Goal: Task Accomplishment & Management: Use online tool/utility

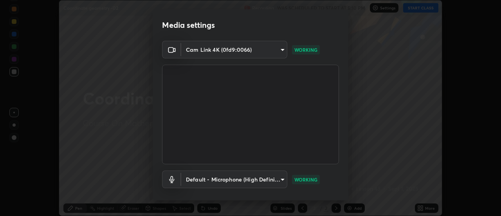
scroll to position [41, 0]
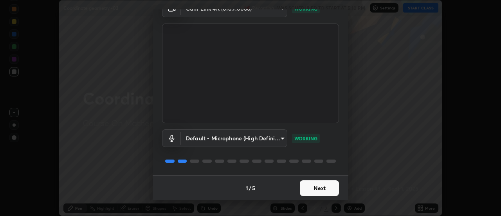
click at [321, 188] on button "Next" at bounding box center [319, 188] width 39 height 16
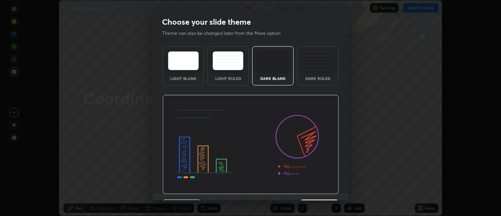
click at [321, 187] on img at bounding box center [250, 144] width 176 height 99
click at [324, 78] on div "Dark Ruled" at bounding box center [317, 78] width 31 height 4
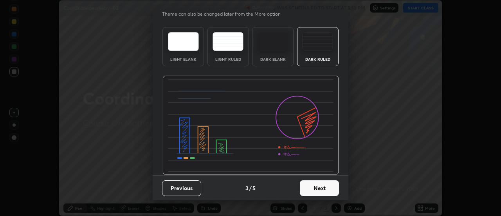
click at [321, 189] on button "Next" at bounding box center [319, 188] width 39 height 16
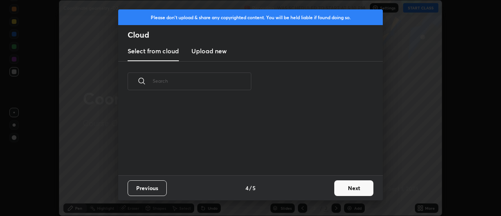
click at [342, 190] on button "Next" at bounding box center [353, 188] width 39 height 16
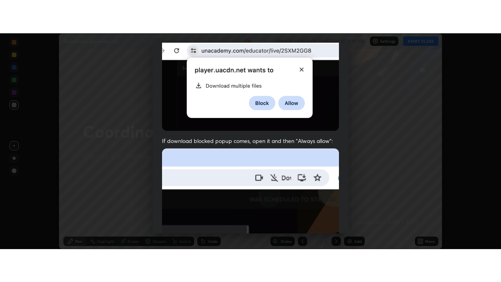
scroll to position [201, 0]
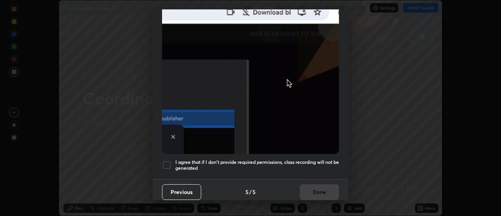
click at [320, 160] on h5 "I agree that if I don't provide required permissions, class recording will not …" at bounding box center [257, 165] width 164 height 12
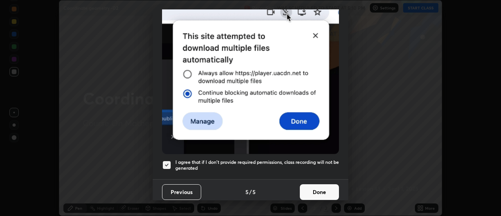
click at [316, 190] on button "Done" at bounding box center [319, 192] width 39 height 16
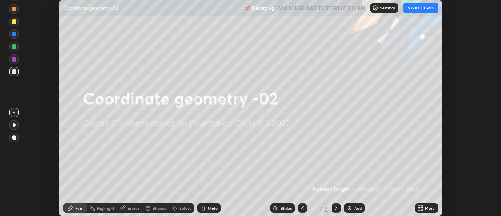
click at [413, 12] on button "START CLASS" at bounding box center [420, 7] width 35 height 9
click at [424, 208] on div "More" at bounding box center [426, 207] width 23 height 9
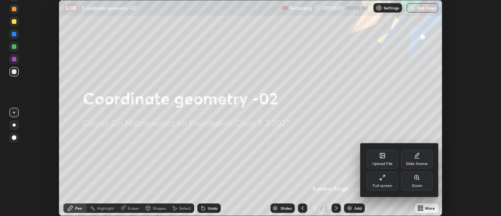
click at [383, 181] on div "Full screen" at bounding box center [382, 180] width 31 height 19
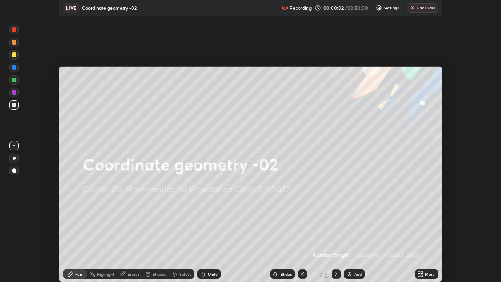
scroll to position [282, 501]
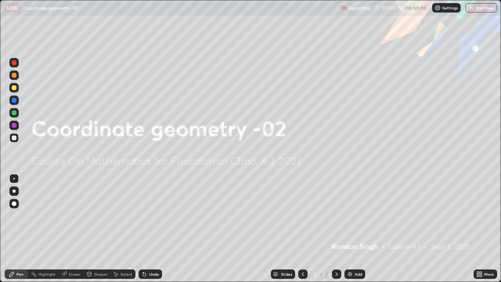
click at [354, 215] on div "Add" at bounding box center [357, 274] width 7 height 4
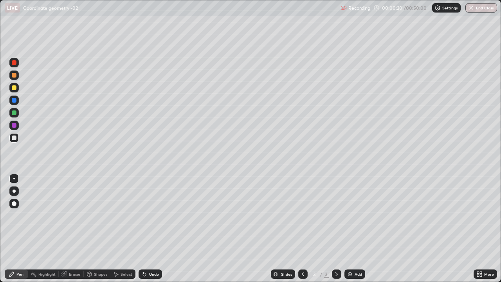
click at [16, 89] on div at bounding box center [14, 87] width 5 height 5
click at [14, 195] on div at bounding box center [13, 190] width 9 height 9
click at [152, 215] on div "Undo" at bounding box center [154, 274] width 10 height 4
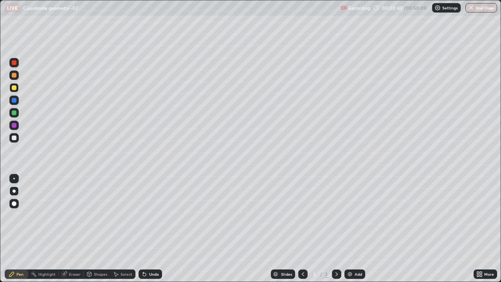
click at [97, 215] on div "Shapes" at bounding box center [100, 274] width 13 height 4
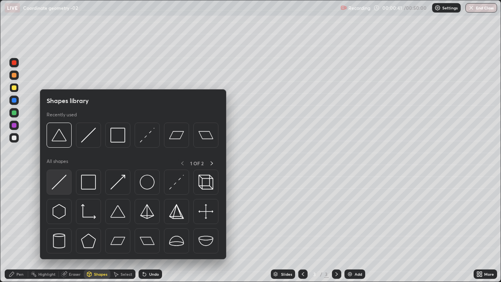
click at [62, 184] on img at bounding box center [59, 181] width 15 height 15
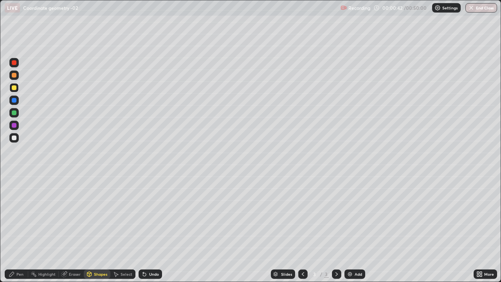
click at [18, 140] on div at bounding box center [13, 137] width 9 height 9
click at [22, 215] on div "Pen" at bounding box center [19, 274] width 7 height 4
click at [95, 215] on div "Shapes" at bounding box center [100, 274] width 13 height 4
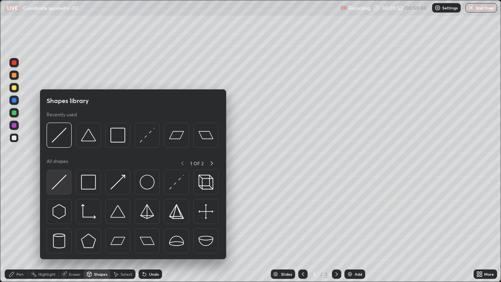
click at [61, 183] on img at bounding box center [59, 181] width 15 height 15
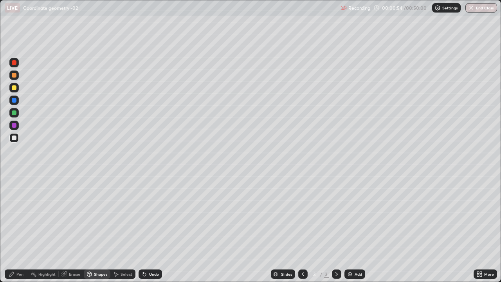
click at [14, 215] on div "Pen" at bounding box center [16, 273] width 23 height 9
click at [17, 128] on div at bounding box center [13, 125] width 9 height 9
click at [18, 140] on div at bounding box center [13, 137] width 9 height 9
click at [17, 88] on div at bounding box center [13, 87] width 9 height 9
click at [80, 215] on div "Eraser" at bounding box center [71, 273] width 25 height 9
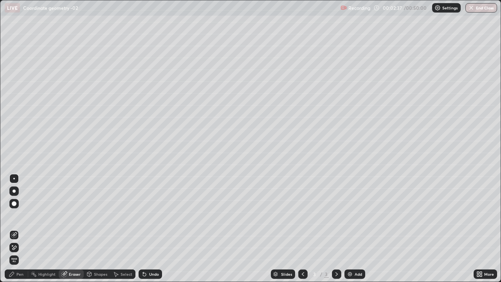
click at [25, 215] on div "Pen" at bounding box center [16, 273] width 23 height 9
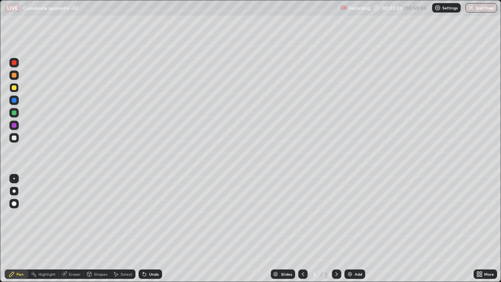
click at [18, 77] on div at bounding box center [13, 74] width 9 height 9
click at [298, 215] on div at bounding box center [302, 274] width 9 height 16
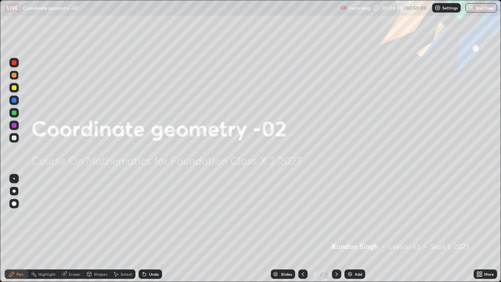
click at [336, 215] on icon at bounding box center [336, 274] width 2 height 4
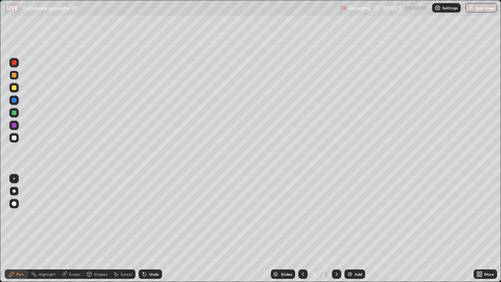
click at [14, 138] on div at bounding box center [14, 137] width 5 height 5
click at [103, 215] on div "Shapes" at bounding box center [100, 274] width 13 height 4
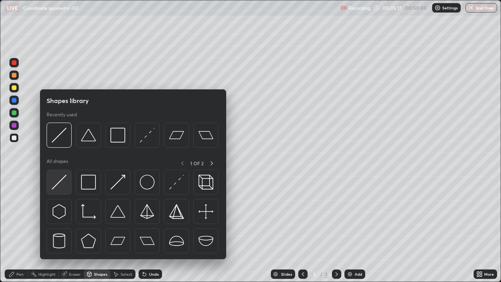
click at [60, 188] on img at bounding box center [59, 181] width 15 height 15
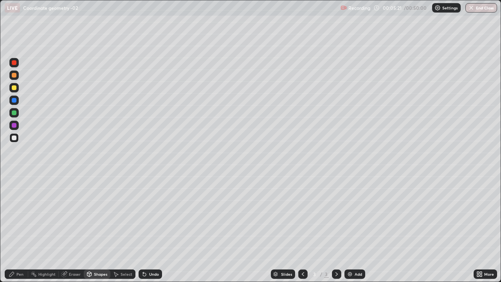
click at [24, 215] on div "Pen" at bounding box center [16, 273] width 23 height 9
click at [18, 89] on div at bounding box center [13, 87] width 9 height 9
click at [101, 215] on div "Shapes" at bounding box center [100, 274] width 13 height 4
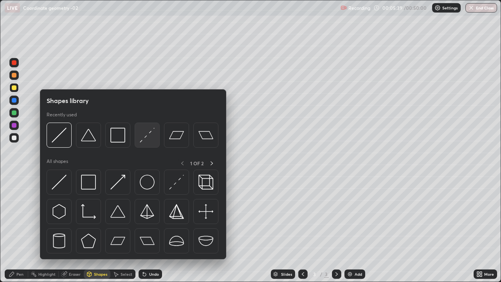
click at [145, 141] on img at bounding box center [147, 135] width 15 height 15
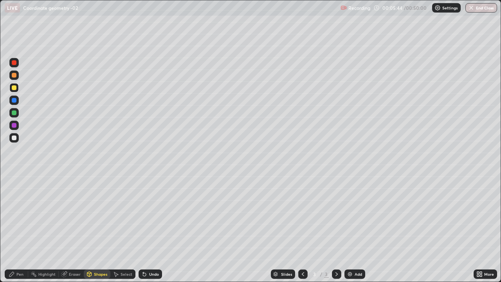
click at [25, 215] on div "Pen" at bounding box center [16, 273] width 23 height 9
click at [16, 113] on div at bounding box center [14, 112] width 5 height 5
click at [103, 215] on div "Shapes" at bounding box center [100, 274] width 13 height 4
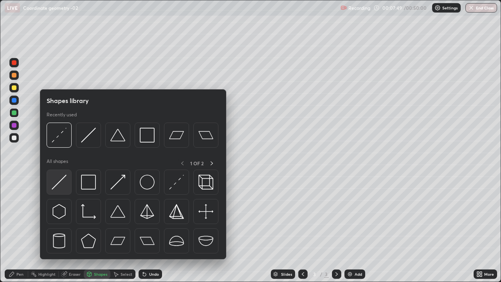
click at [66, 188] on img at bounding box center [59, 181] width 15 height 15
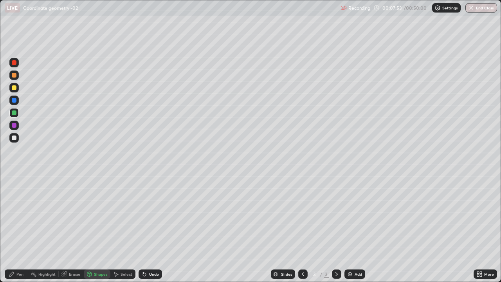
click at [23, 215] on div "Pen" at bounding box center [16, 273] width 23 height 9
click at [336, 215] on icon at bounding box center [336, 274] width 6 height 6
click at [337, 215] on icon at bounding box center [336, 274] width 6 height 6
click at [302, 215] on icon at bounding box center [303, 274] width 6 height 6
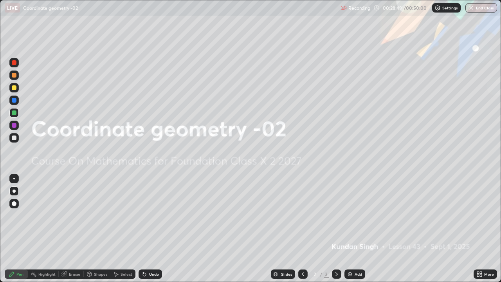
click at [336, 215] on icon at bounding box center [336, 274] width 6 height 6
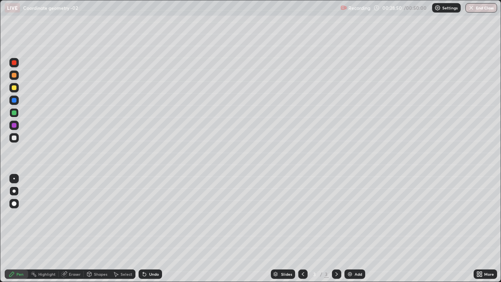
click at [478, 215] on icon at bounding box center [478, 275] width 2 height 2
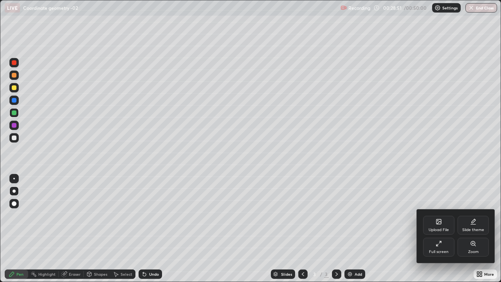
click at [438, 215] on div "Upload File" at bounding box center [438, 225] width 31 height 19
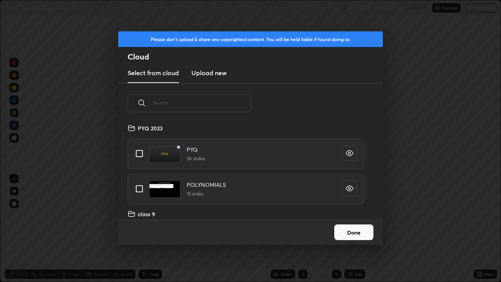
scroll to position [3, 4]
click at [234, 104] on input "text" at bounding box center [202, 102] width 99 height 33
type input "Mat"
type textarea "x"
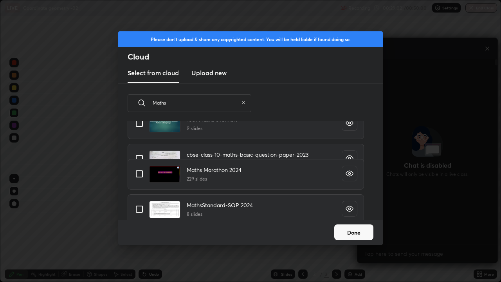
scroll to position [33, 0]
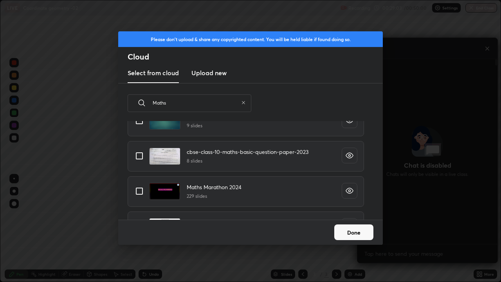
type input "Maths"
click at [141, 192] on input "grid" at bounding box center [139, 191] width 16 height 16
checkbox input "true"
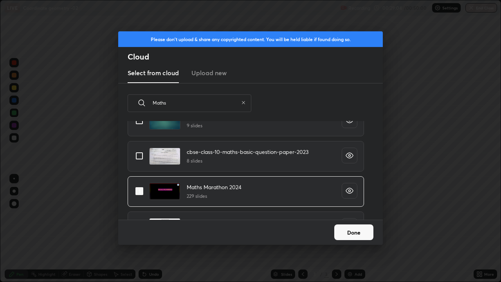
click at [352, 215] on button "Done" at bounding box center [353, 232] width 39 height 16
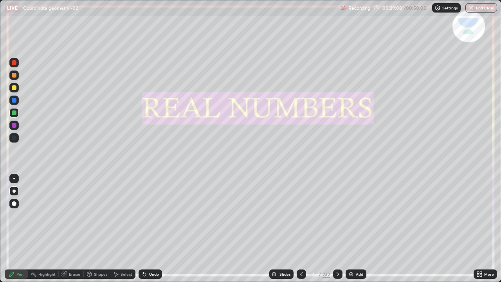
click at [277, 215] on div "Slides" at bounding box center [281, 273] width 24 height 9
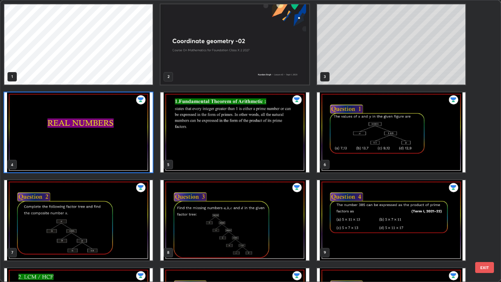
scroll to position [279, 496]
click at [480, 67] on div "1 2 3 4 5 6 7 8 9 10 11 12 13 14 15" at bounding box center [243, 140] width 486 height 281
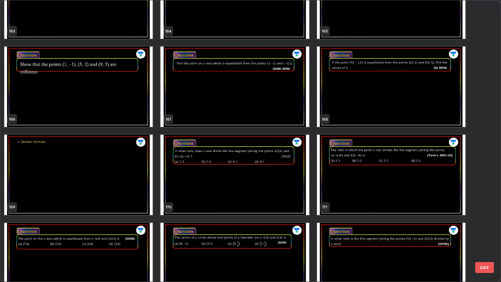
scroll to position [4790, 0]
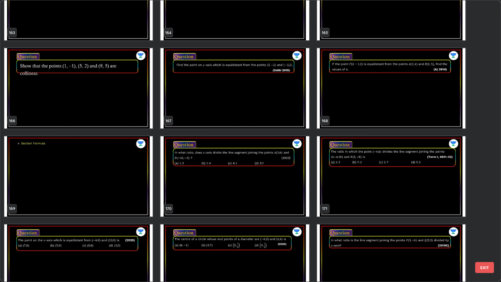
click at [272, 184] on img "grid" at bounding box center [234, 176] width 148 height 80
click at [268, 183] on img "grid" at bounding box center [234, 176] width 148 height 80
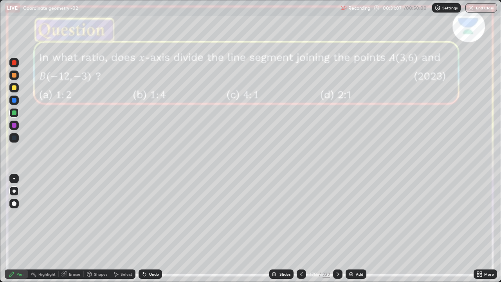
click at [337, 215] on icon at bounding box center [338, 274] width 6 height 6
click at [103, 215] on div "Shapes" at bounding box center [100, 274] width 13 height 4
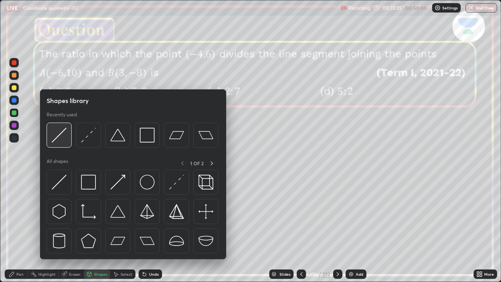
click at [61, 142] on img at bounding box center [59, 135] width 15 height 15
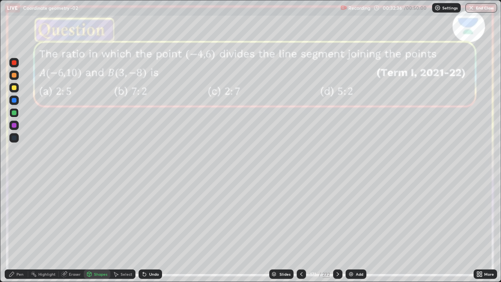
click at [17, 91] on div at bounding box center [13, 87] width 9 height 9
click at [20, 215] on div "Pen" at bounding box center [19, 274] width 7 height 4
click at [16, 77] on div at bounding box center [13, 74] width 9 height 9
click at [15, 90] on div at bounding box center [14, 87] width 5 height 5
click at [18, 77] on div at bounding box center [13, 74] width 9 height 9
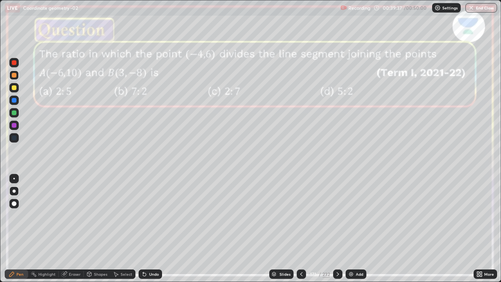
click at [338, 215] on icon at bounding box center [338, 274] width 6 height 6
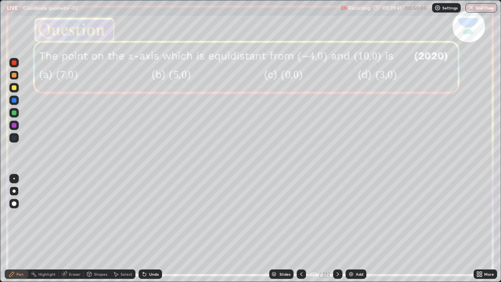
click at [337, 215] on icon at bounding box center [338, 274] width 6 height 6
click at [14, 88] on div at bounding box center [14, 87] width 5 height 5
click at [103, 215] on div "Shapes" at bounding box center [100, 274] width 13 height 4
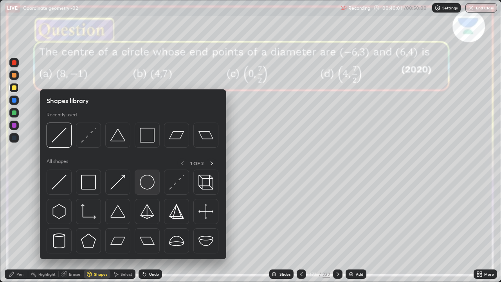
click at [151, 183] on img at bounding box center [147, 181] width 15 height 15
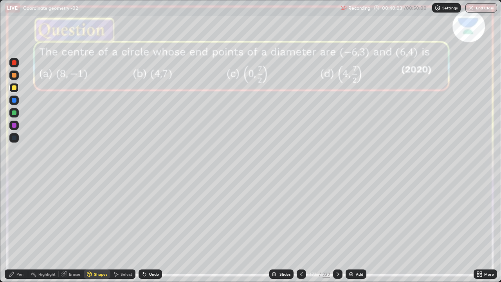
click at [106, 215] on div "Shapes" at bounding box center [100, 274] width 13 height 4
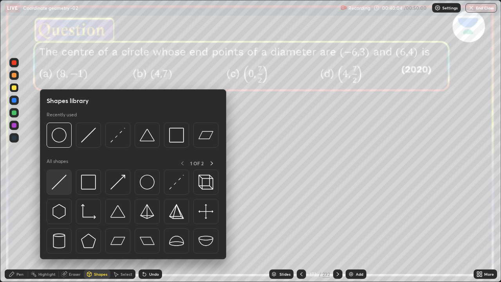
click at [66, 188] on img at bounding box center [59, 181] width 15 height 15
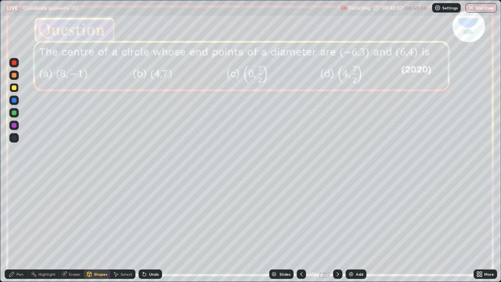
click at [23, 215] on div "Pen" at bounding box center [16, 273] width 23 height 9
click at [477, 215] on icon at bounding box center [478, 273] width 2 height 2
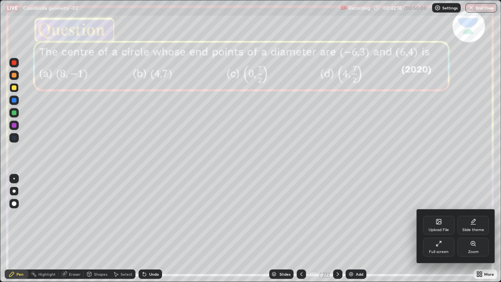
click at [440, 215] on div "Upload File" at bounding box center [438, 225] width 31 height 19
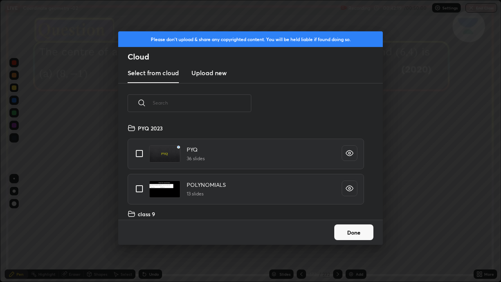
scroll to position [96, 251]
click at [218, 104] on input "text" at bounding box center [202, 102] width 99 height 33
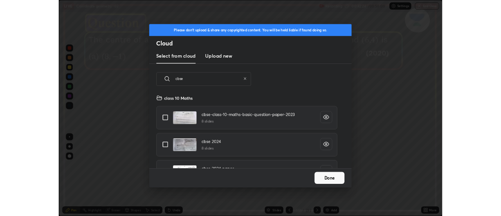
scroll to position [22, 0]
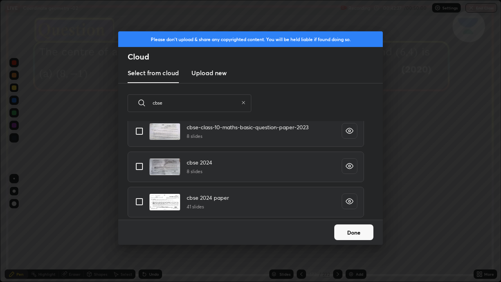
type input "cbse"
click at [137, 166] on input "grid" at bounding box center [139, 166] width 16 height 16
checkbox input "true"
click at [350, 215] on button "Done" at bounding box center [353, 232] width 39 height 16
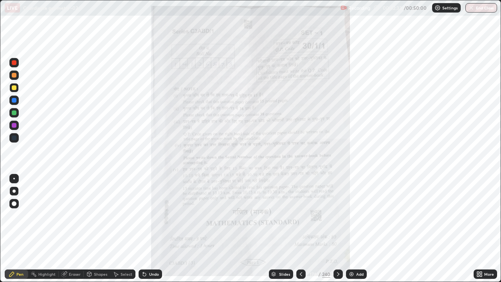
click at [16, 64] on div at bounding box center [14, 62] width 5 height 5
click at [14, 178] on div at bounding box center [14, 179] width 2 height 2
click at [340, 215] on div at bounding box center [337, 273] width 9 height 9
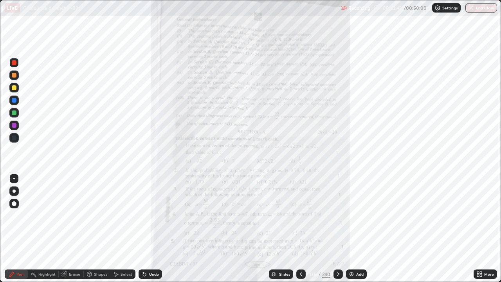
click at [338, 215] on icon at bounding box center [338, 274] width 2 height 4
click at [480, 215] on icon at bounding box center [481, 273] width 2 height 2
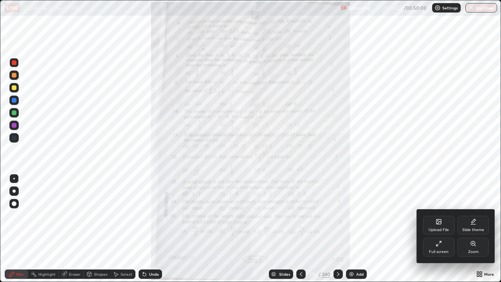
click at [471, 215] on div "Zoom" at bounding box center [472, 246] width 31 height 19
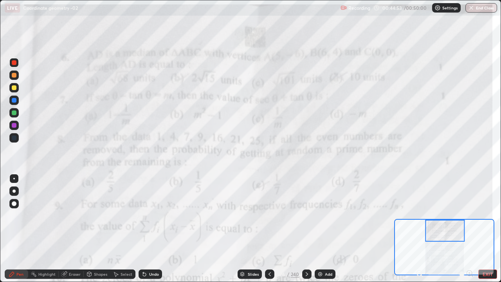
click at [306, 215] on icon at bounding box center [307, 274] width 2 height 4
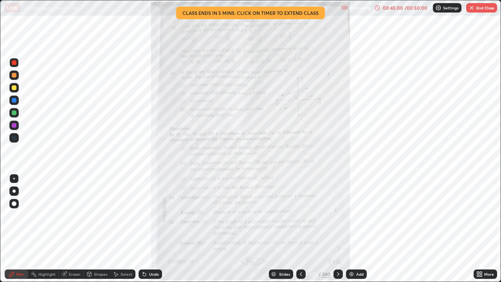
click at [480, 215] on icon at bounding box center [481, 273] width 2 height 2
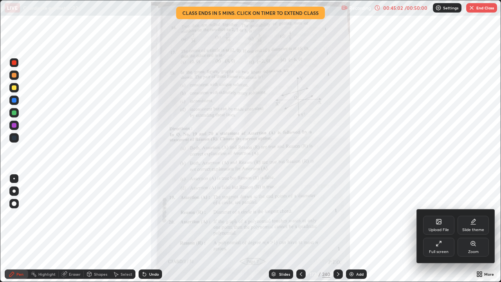
click at [468, 215] on div "Zoom" at bounding box center [472, 246] width 31 height 19
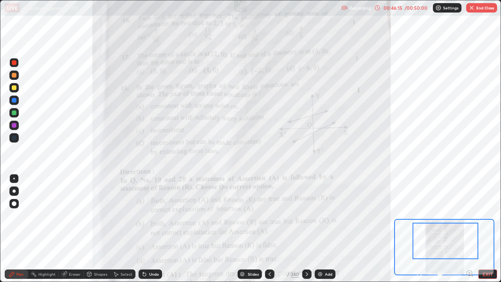
click at [306, 215] on icon at bounding box center [307, 274] width 6 height 6
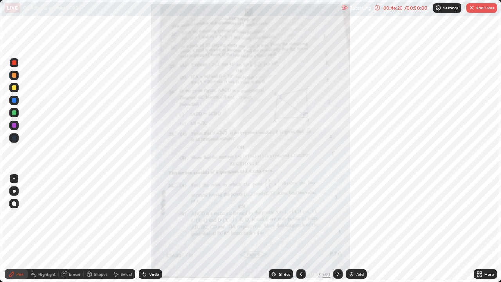
click at [479, 215] on icon at bounding box center [479, 274] width 6 height 6
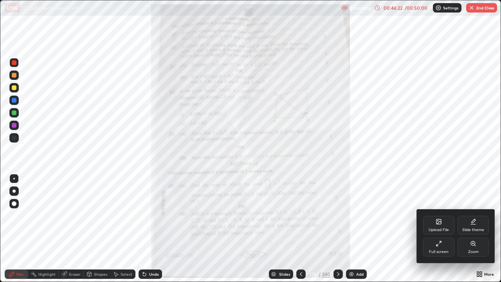
click at [441, 215] on div "Full screen" at bounding box center [438, 246] width 31 height 19
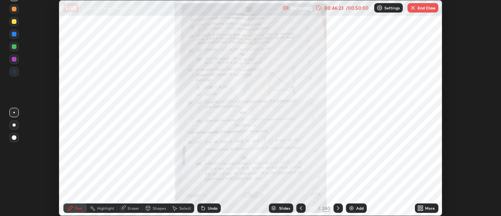
scroll to position [38909, 38624]
click at [423, 208] on icon at bounding box center [422, 209] width 2 height 2
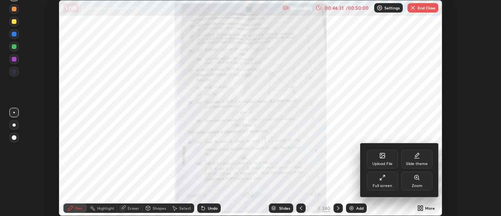
click at [414, 182] on div "Zoom" at bounding box center [416, 180] width 31 height 19
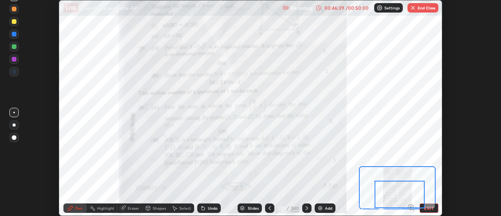
click at [395, 192] on div at bounding box center [399, 194] width 50 height 28
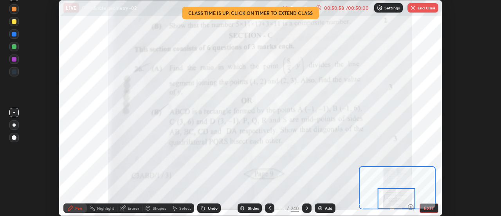
click at [426, 9] on button "End Class" at bounding box center [422, 7] width 31 height 9
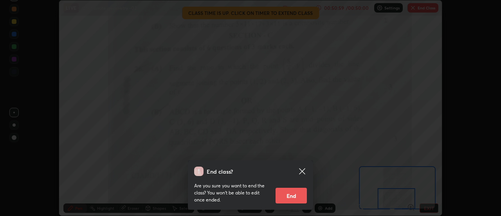
click at [295, 194] on button "End" at bounding box center [290, 195] width 31 height 16
